Goal: Transaction & Acquisition: Purchase product/service

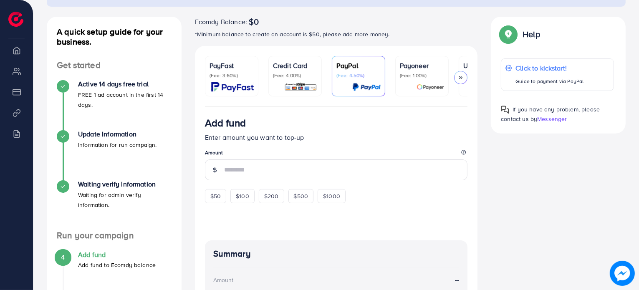
scroll to position [83, 0]
click at [232, 83] on img at bounding box center [232, 88] width 43 height 10
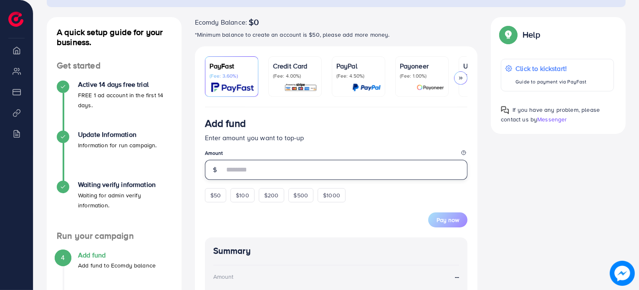
click at [264, 174] on input "number" at bounding box center [346, 170] width 244 height 20
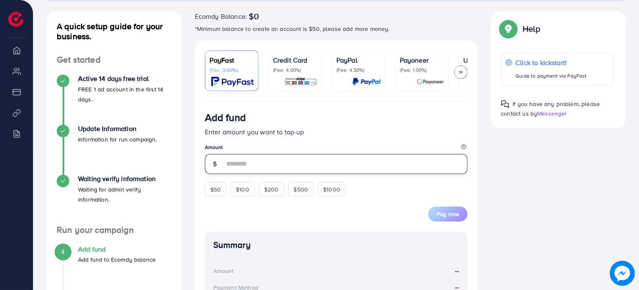
scroll to position [89, 0]
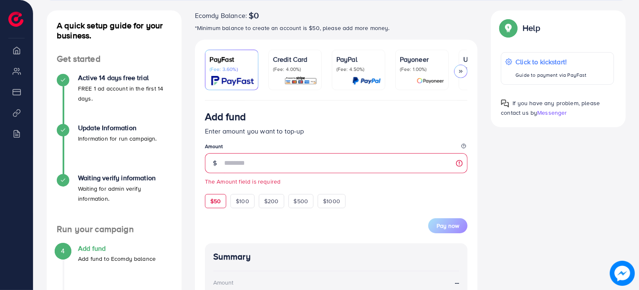
click at [221, 185] on form "Add fund Enter amount you want to top-up Amount The Amount field is required $5…" at bounding box center [336, 172] width 263 height 123
click at [217, 202] on span "$50" at bounding box center [215, 201] width 10 height 8
type input "**"
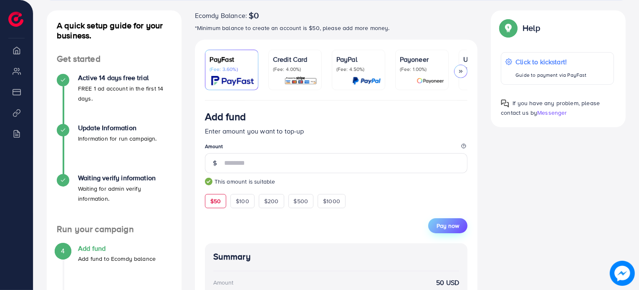
click at [454, 230] on span "Pay now" at bounding box center [447, 226] width 23 height 8
